Goal: Information Seeking & Learning: Learn about a topic

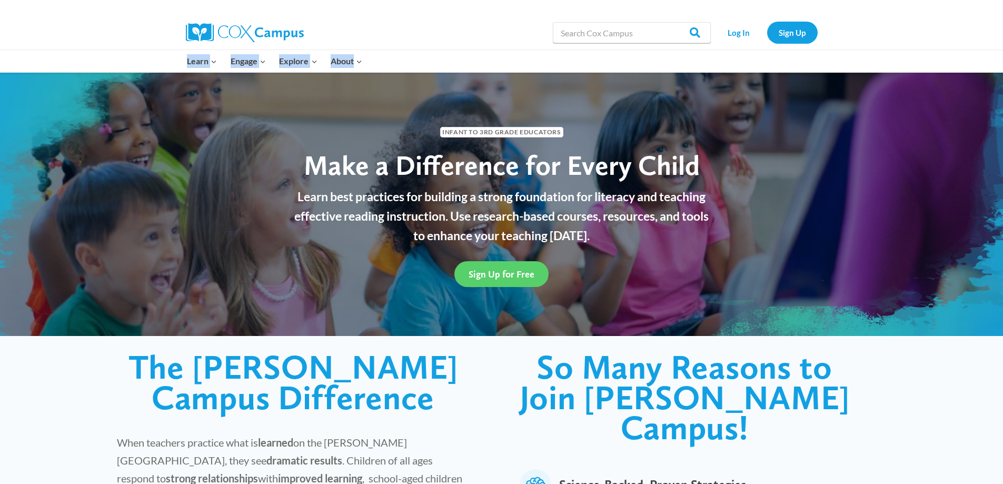
drag, startPoint x: 1002, startPoint y: 43, endPoint x: 1002, endPoint y: 61, distance: 18.4
click at [1002, 61] on div "Search in https://coxcampus.org/ Search Search Log In Sign Up Learn Expand PK-5…" at bounding box center [501, 36] width 1003 height 73
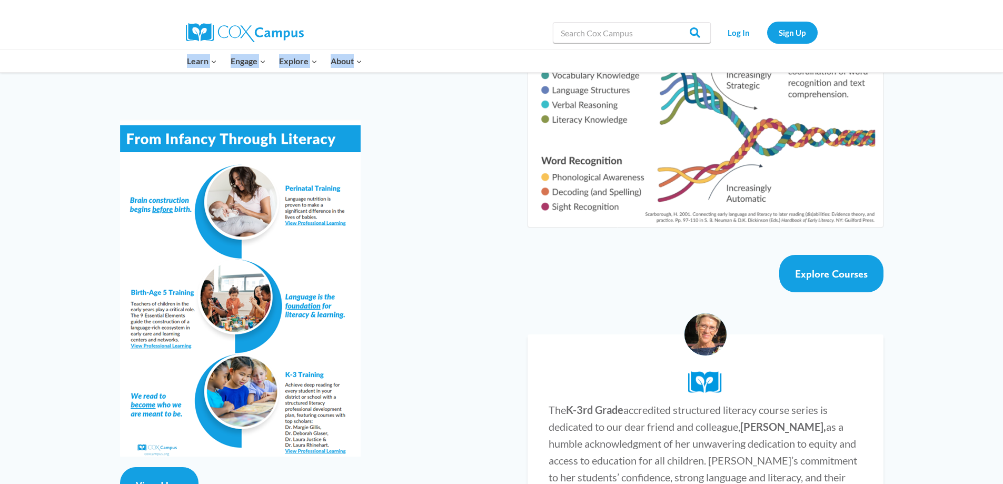
scroll to position [1795, 0]
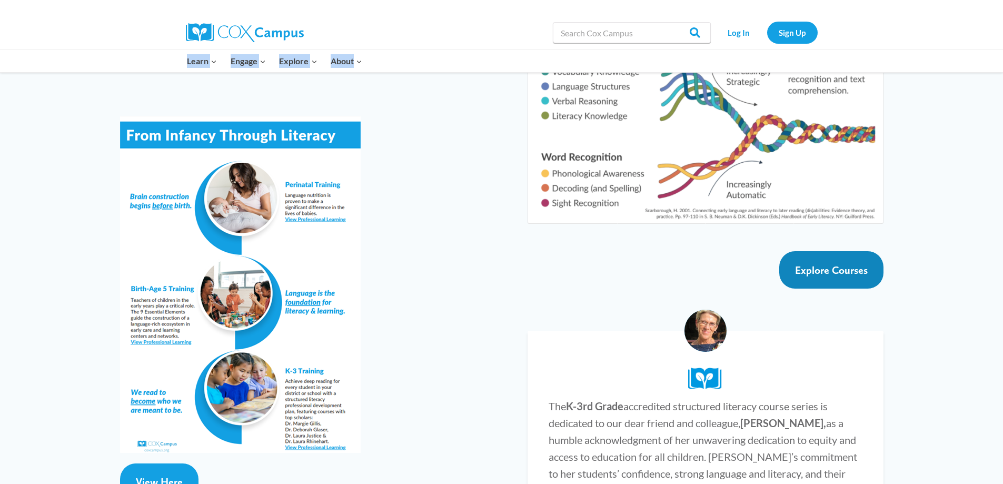
click at [846, 264] on span "Explore Courses" at bounding box center [831, 270] width 73 height 13
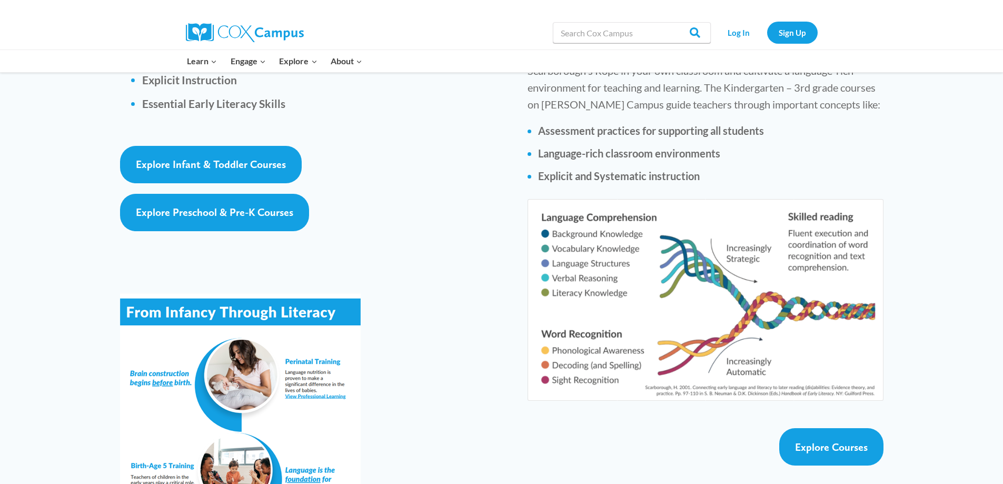
scroll to position [1574, 0]
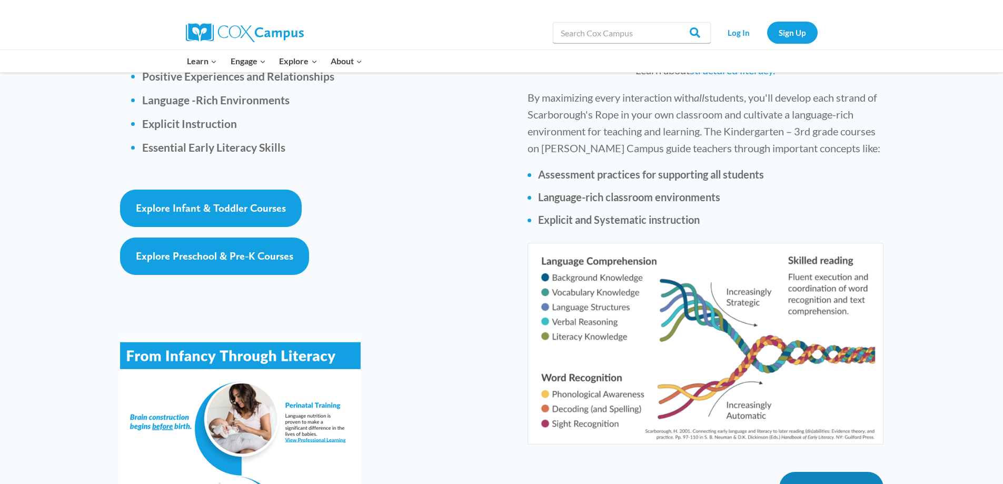
click at [807, 484] on span "Explore Courses" at bounding box center [831, 491] width 73 height 13
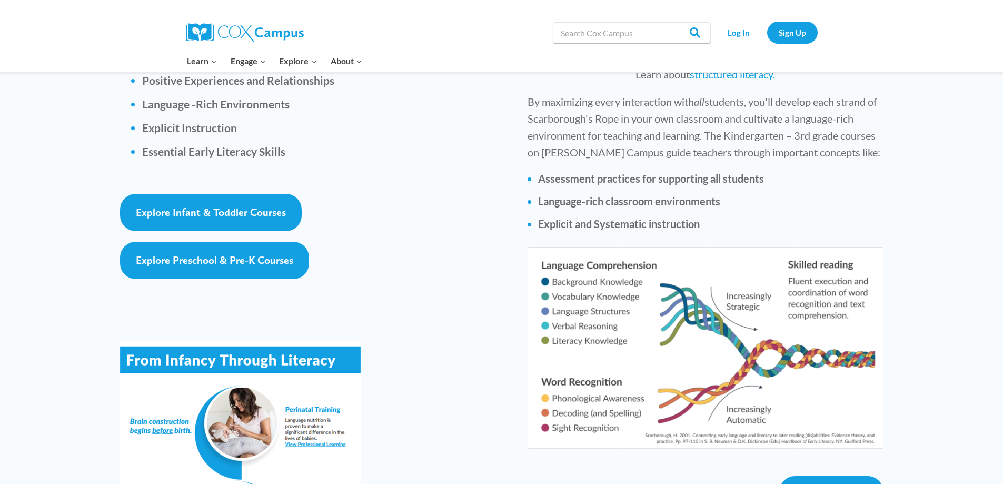
scroll to position [1574, 0]
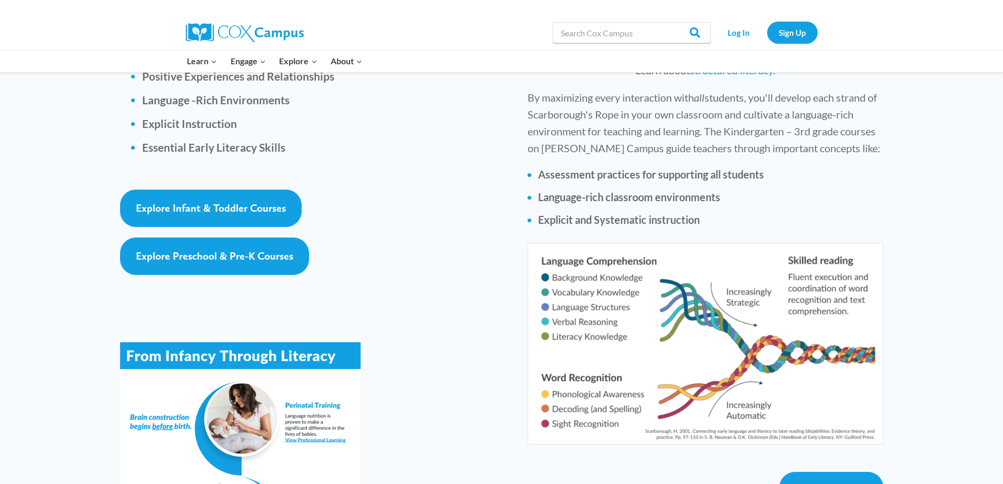
drag, startPoint x: 1003, startPoint y: 256, endPoint x: 1003, endPoint y: 301, distance: 44.8
click at [1003, 301] on div "Start Exploring Today Birth-Age 5 Courses A deep reading brain is essential to …" at bounding box center [501, 307] width 1003 height 1650
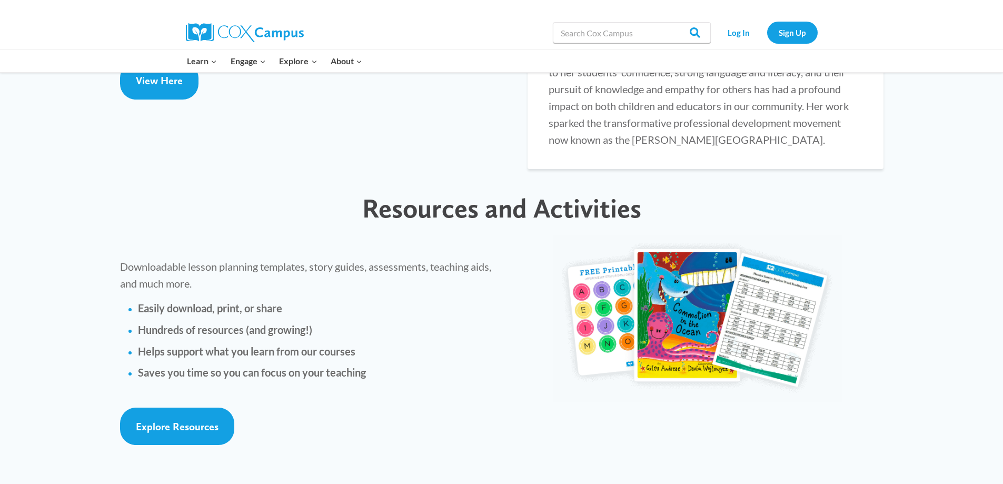
scroll to position [2107, 0]
